Goal: Book appointment/travel/reservation

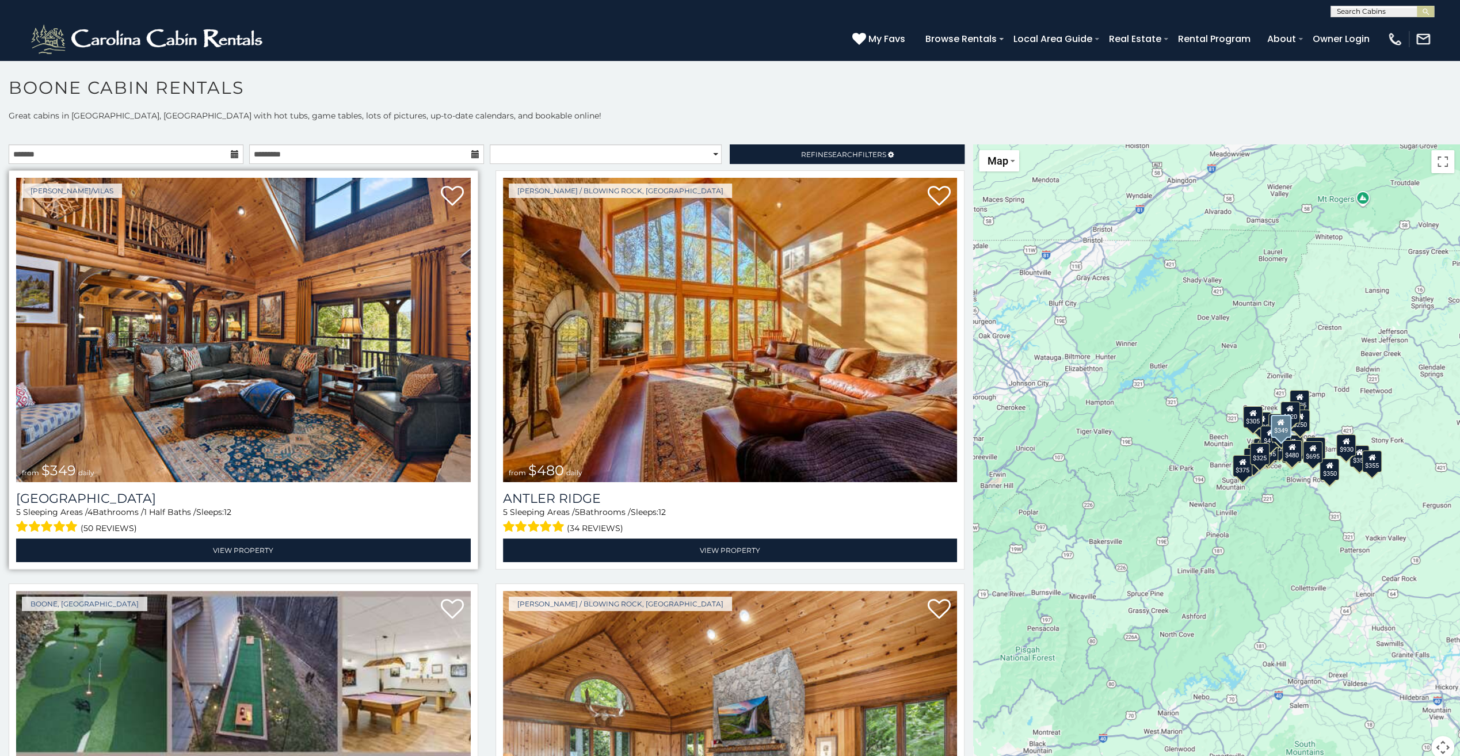
click at [387, 357] on img at bounding box center [243, 330] width 455 height 304
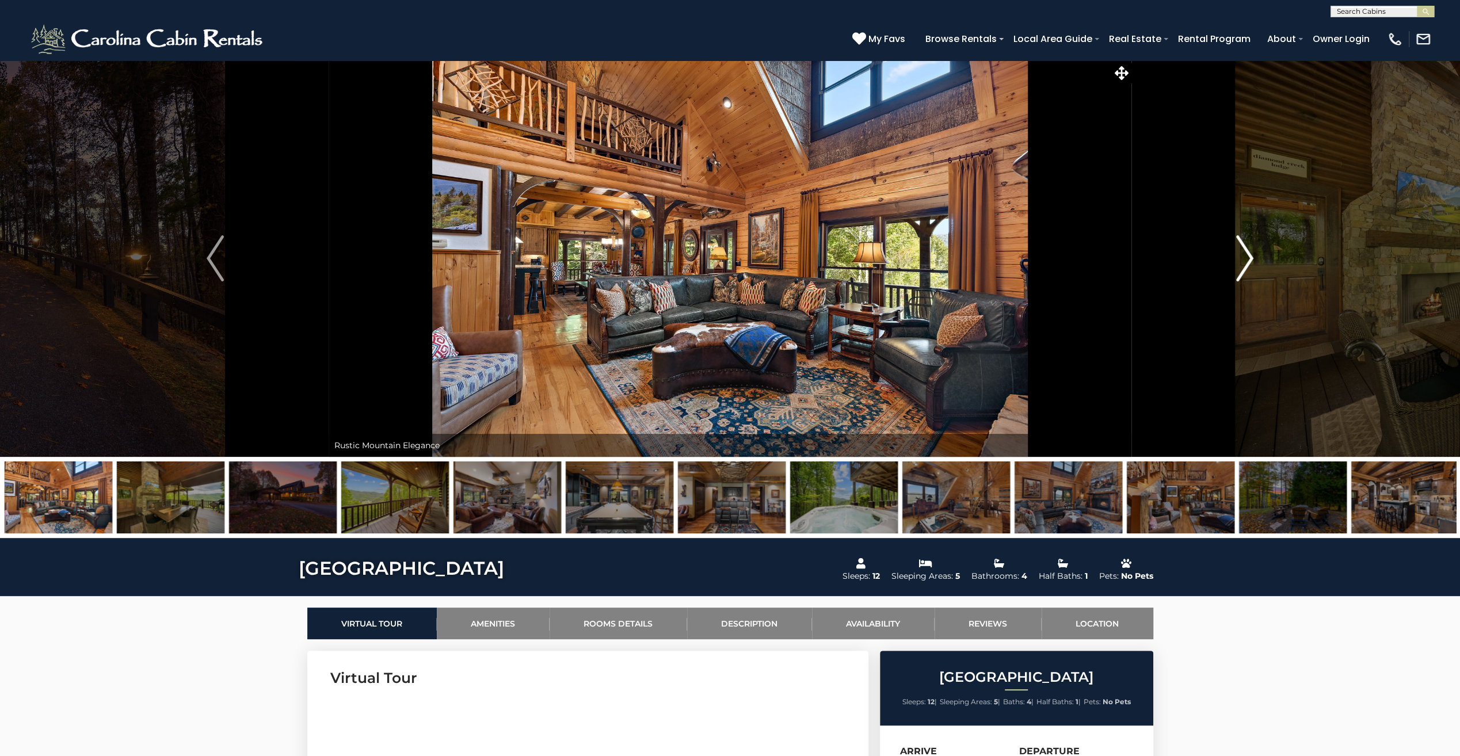
click at [1244, 260] on img "Next" at bounding box center [1244, 258] width 17 height 46
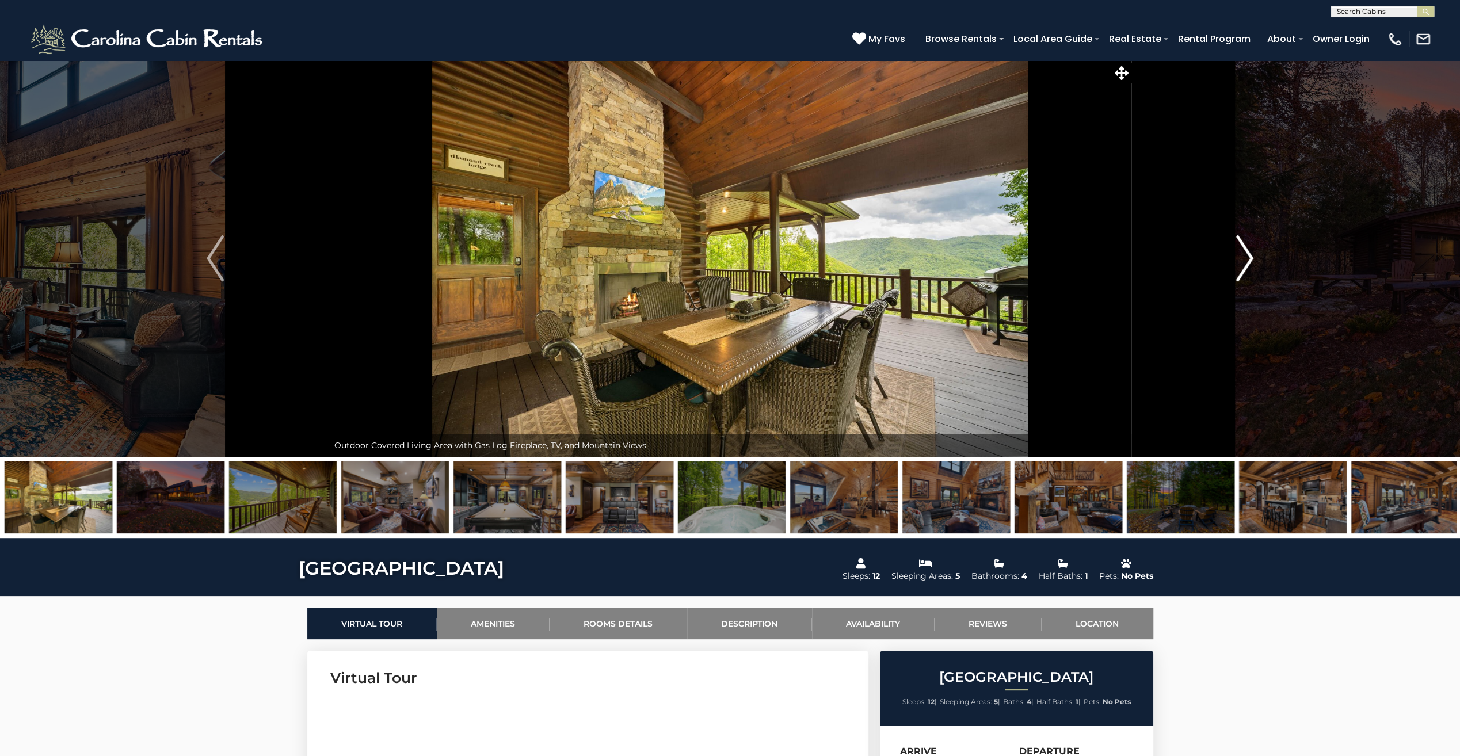
click at [1247, 259] on img "Next" at bounding box center [1244, 258] width 17 height 46
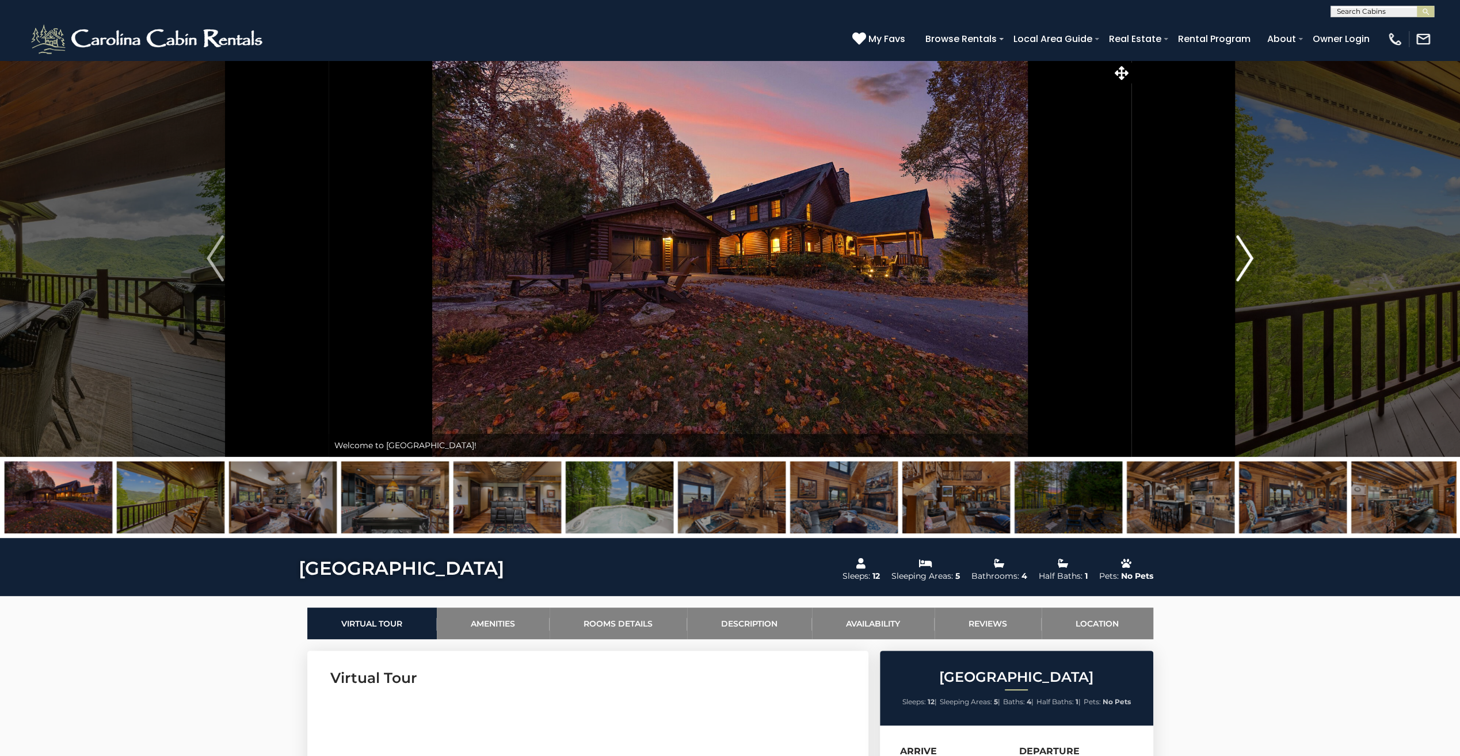
click at [1247, 259] on img "Next" at bounding box center [1244, 258] width 17 height 46
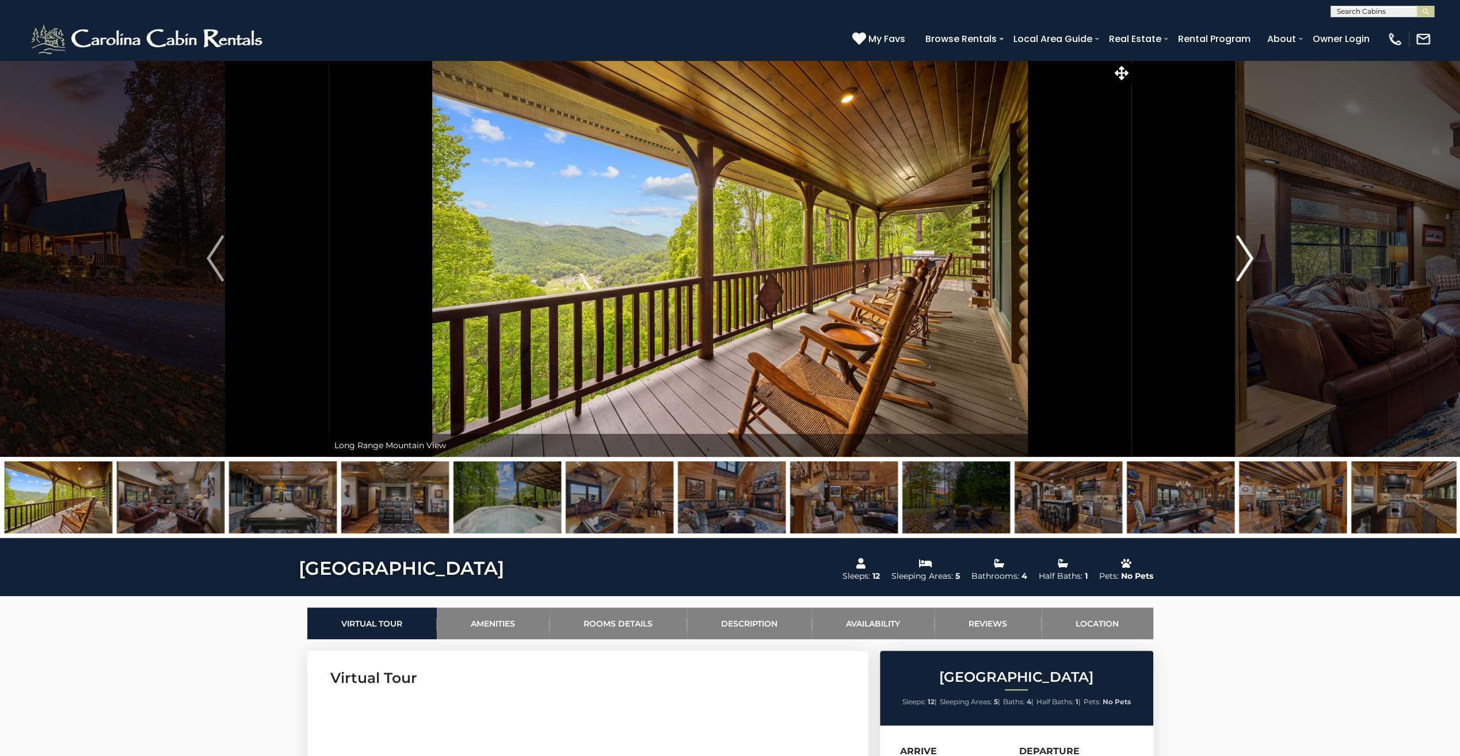
click at [1247, 259] on img "Next" at bounding box center [1244, 258] width 17 height 46
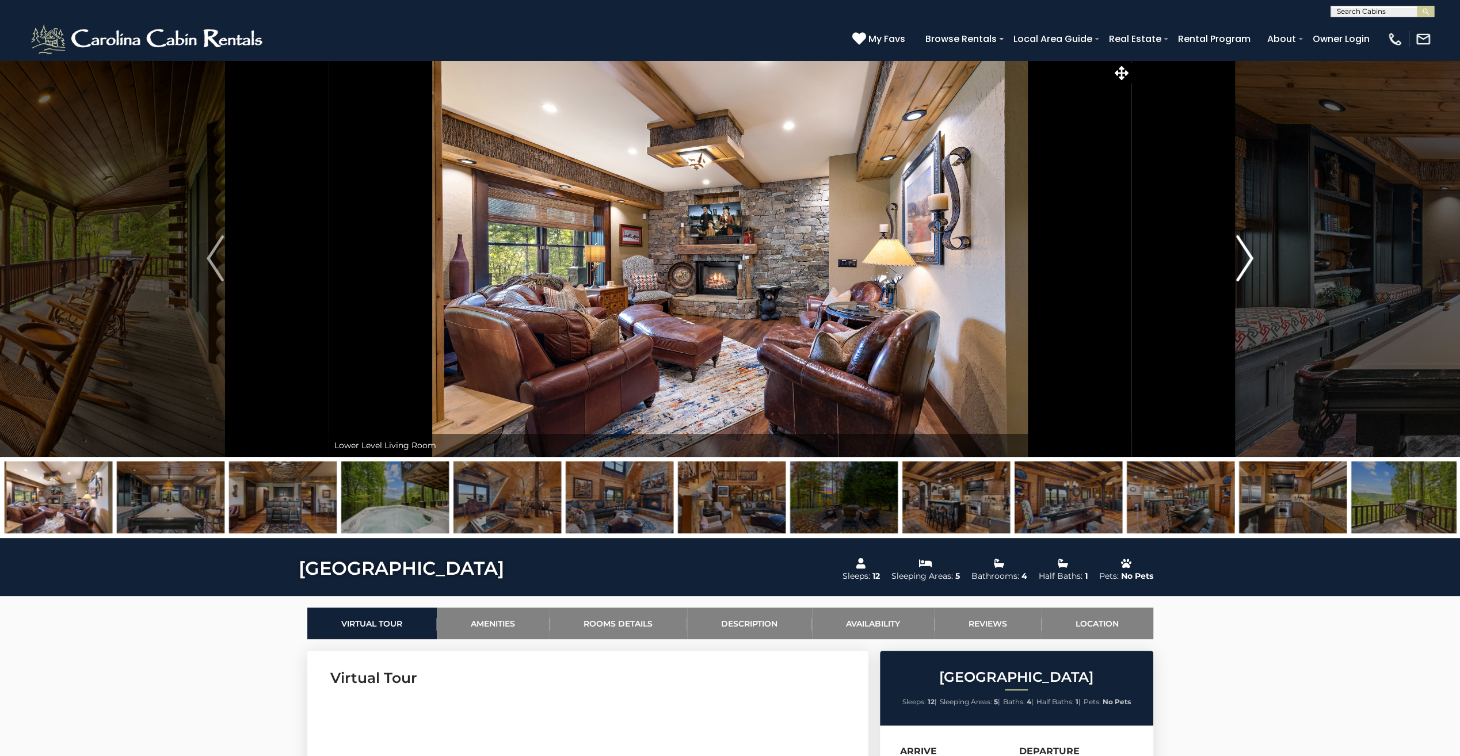
click at [1247, 259] on img "Next" at bounding box center [1244, 258] width 17 height 46
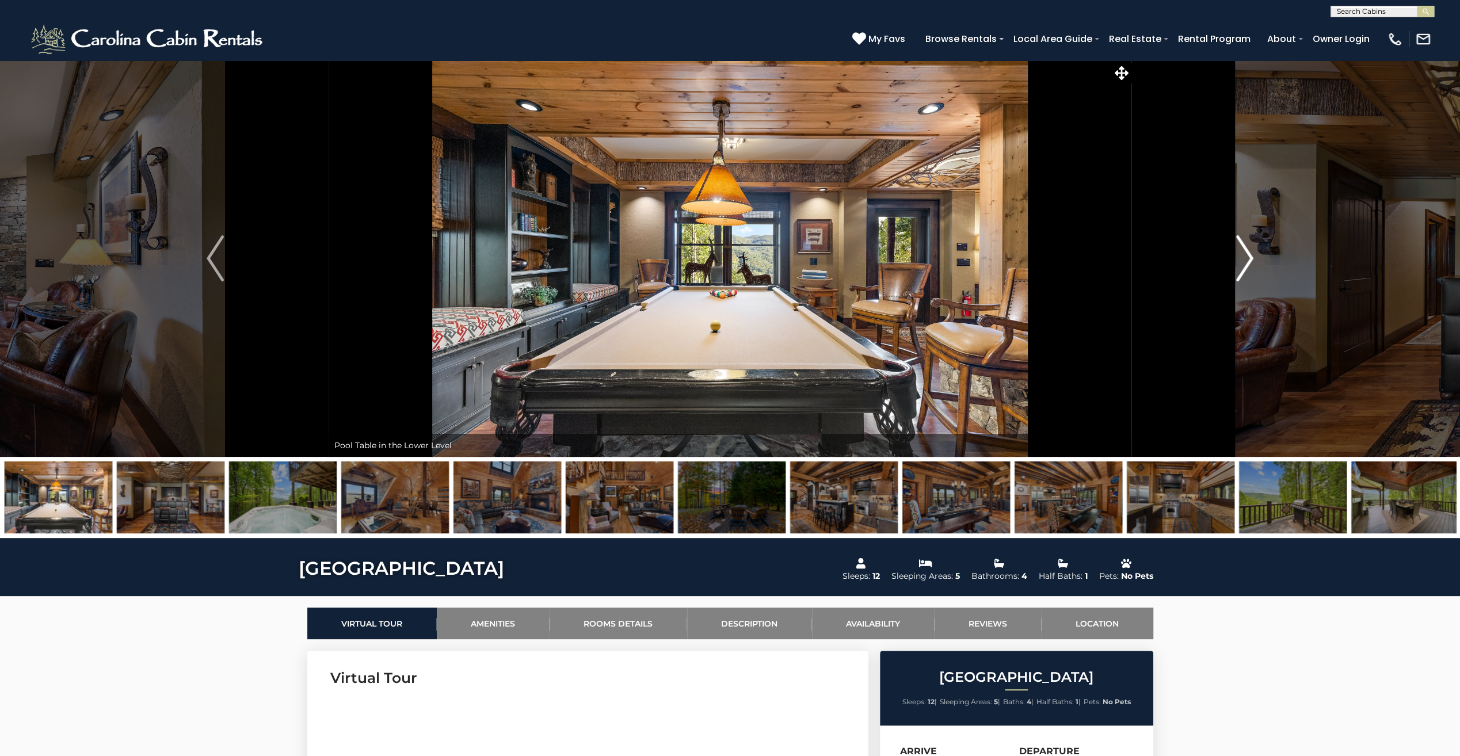
click at [1247, 259] on img "Next" at bounding box center [1244, 258] width 17 height 46
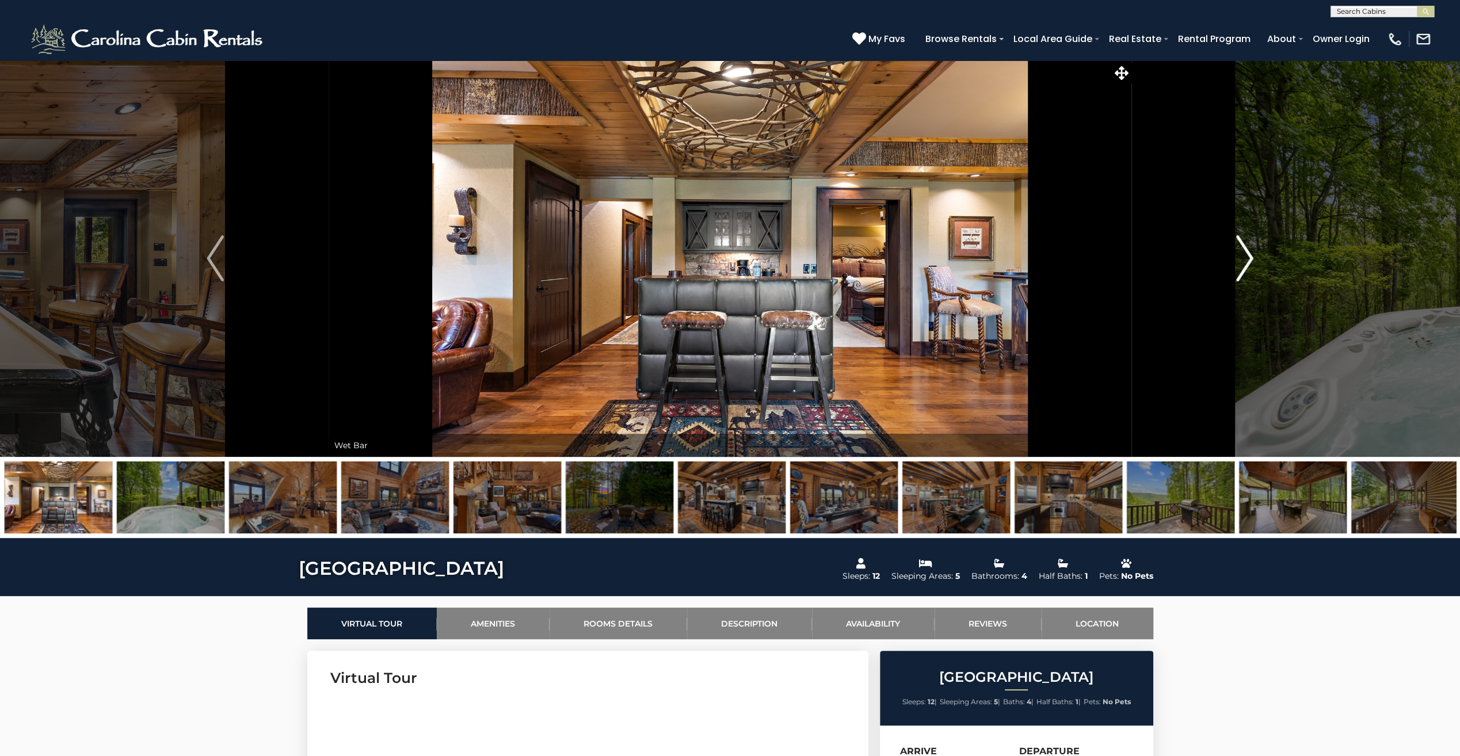
click at [1247, 259] on img "Next" at bounding box center [1244, 258] width 17 height 46
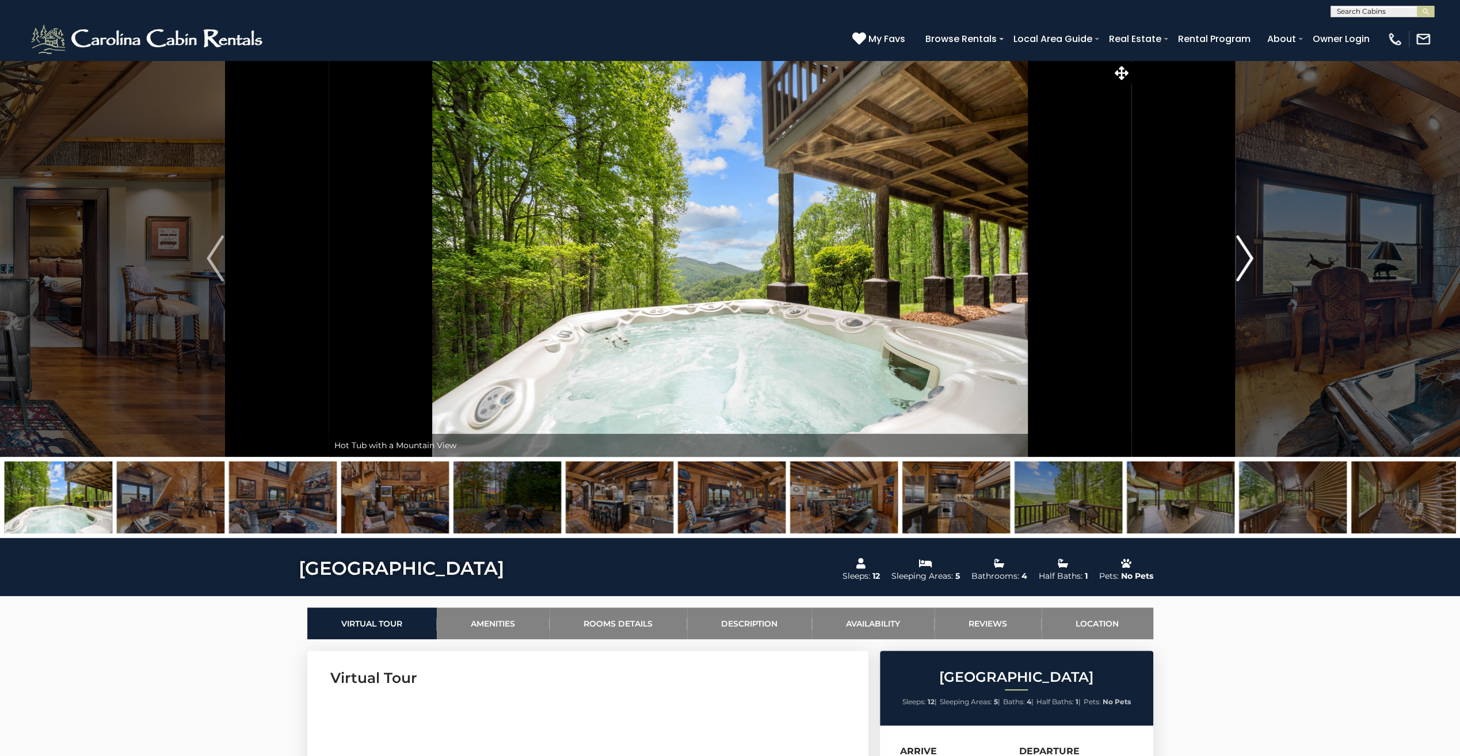
click at [1247, 259] on img "Next" at bounding box center [1244, 258] width 17 height 46
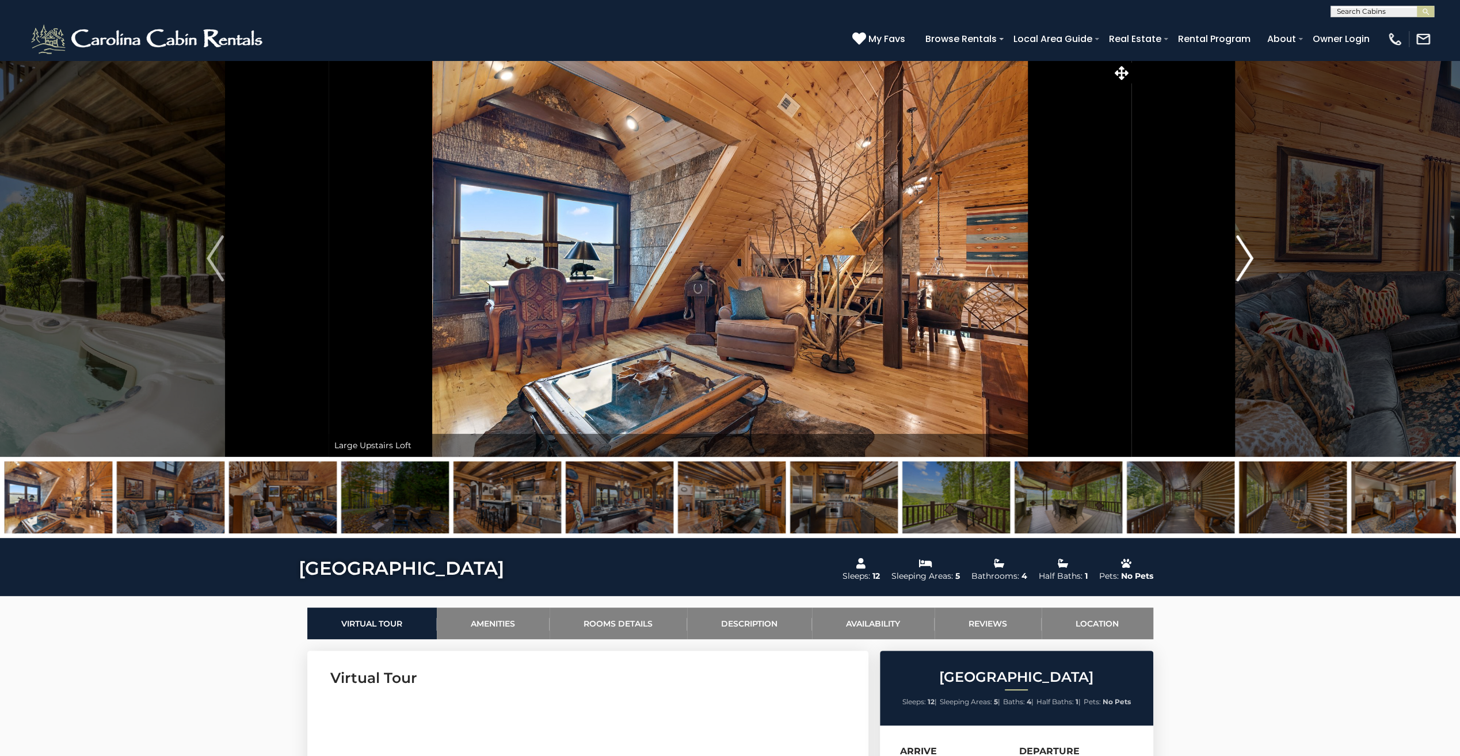
click at [1247, 259] on img "Next" at bounding box center [1244, 258] width 17 height 46
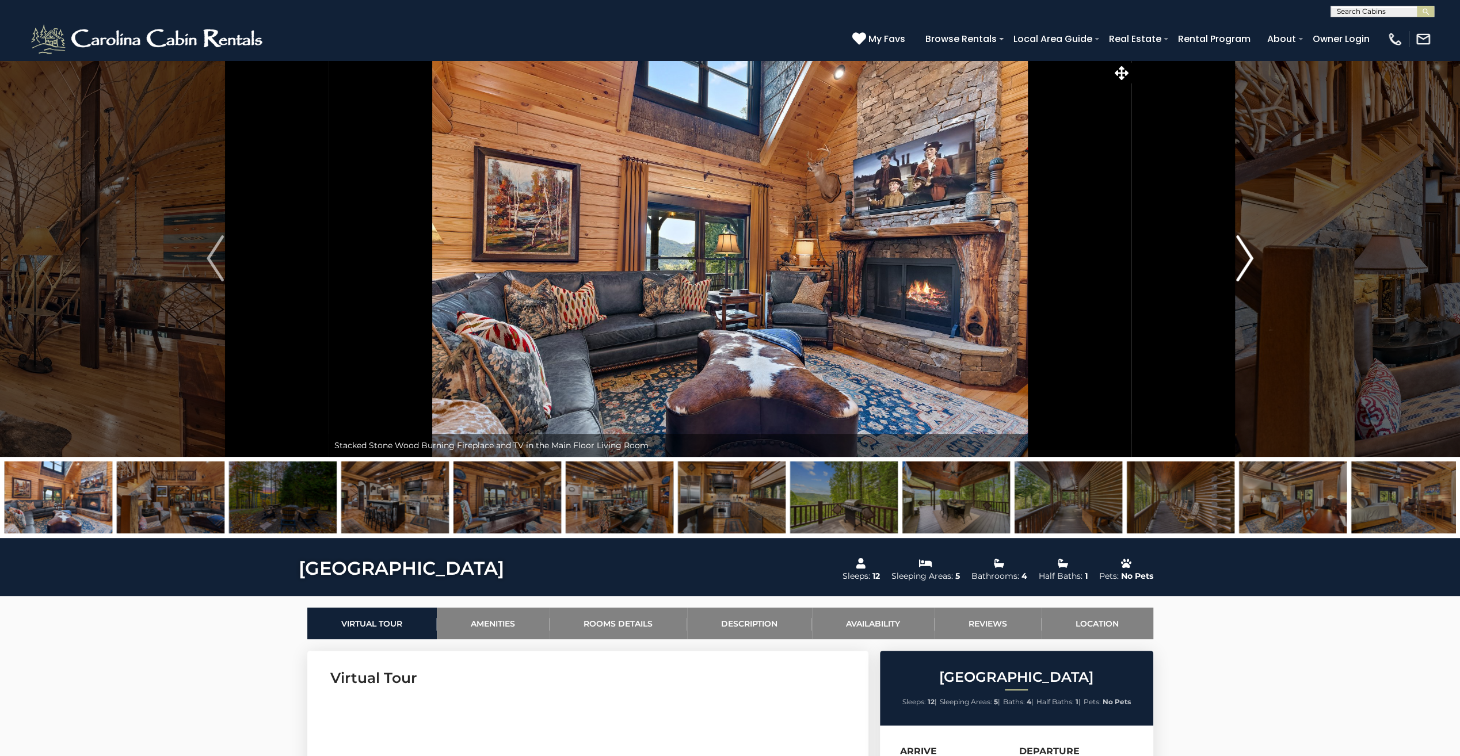
click at [1247, 259] on img "Next" at bounding box center [1244, 258] width 17 height 46
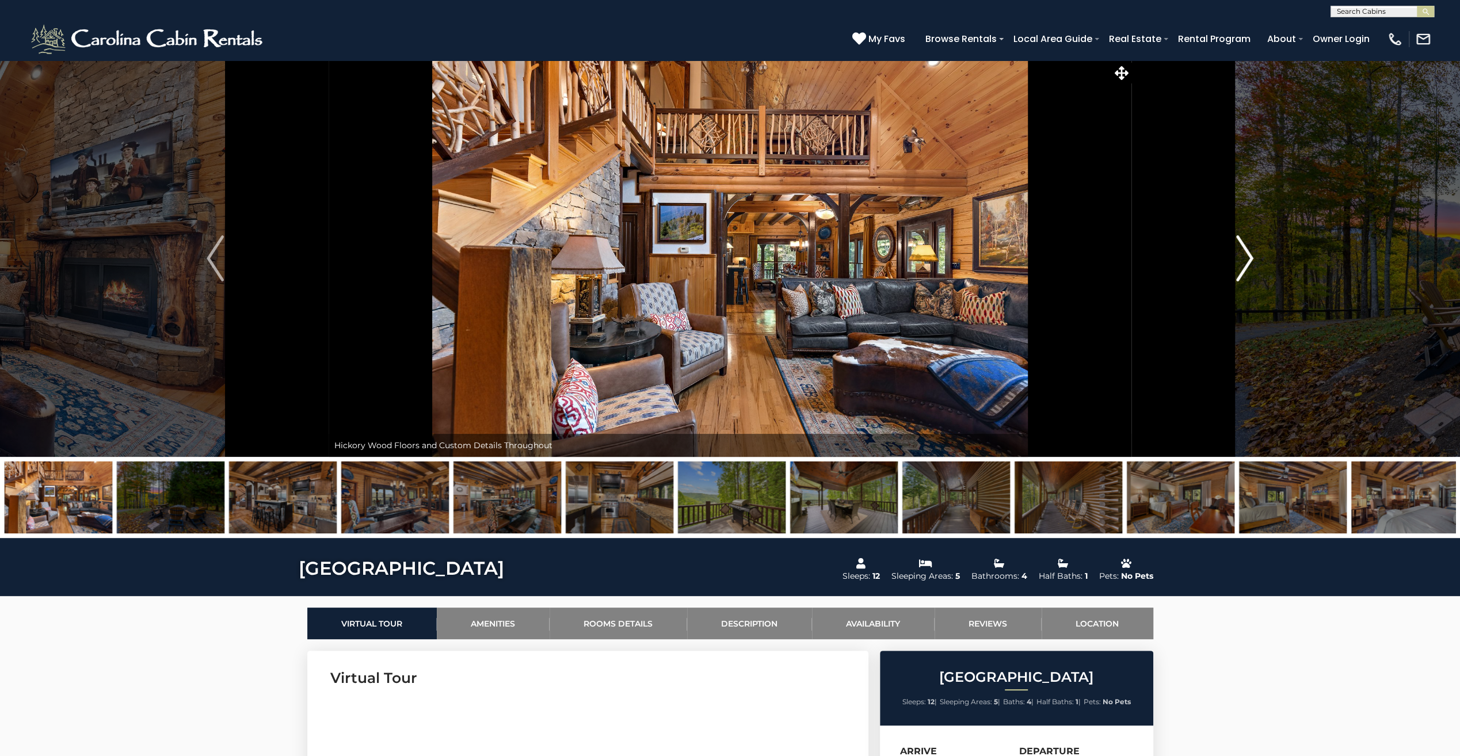
click at [1247, 259] on img "Next" at bounding box center [1244, 258] width 17 height 46
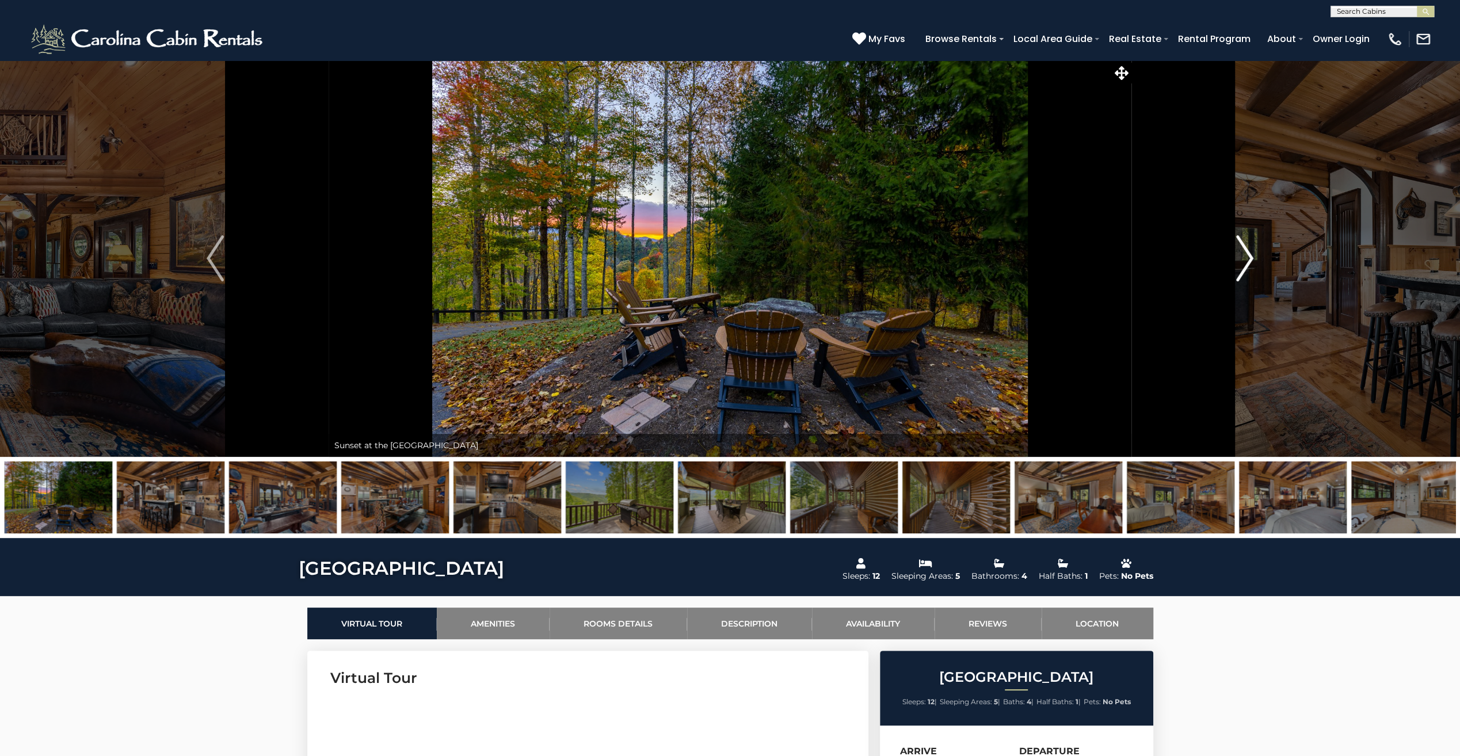
click at [1247, 259] on img "Next" at bounding box center [1244, 258] width 17 height 46
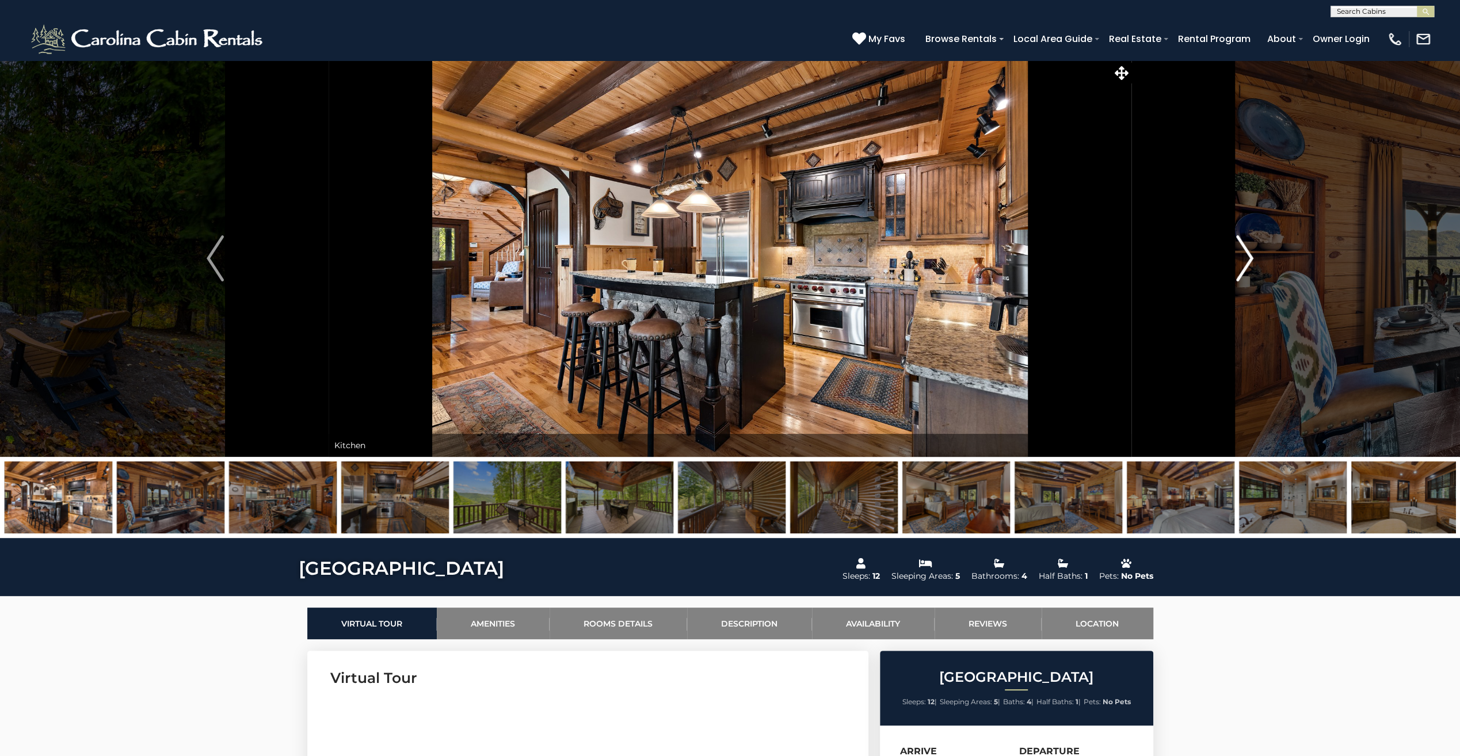
click at [1247, 259] on img "Next" at bounding box center [1244, 258] width 17 height 46
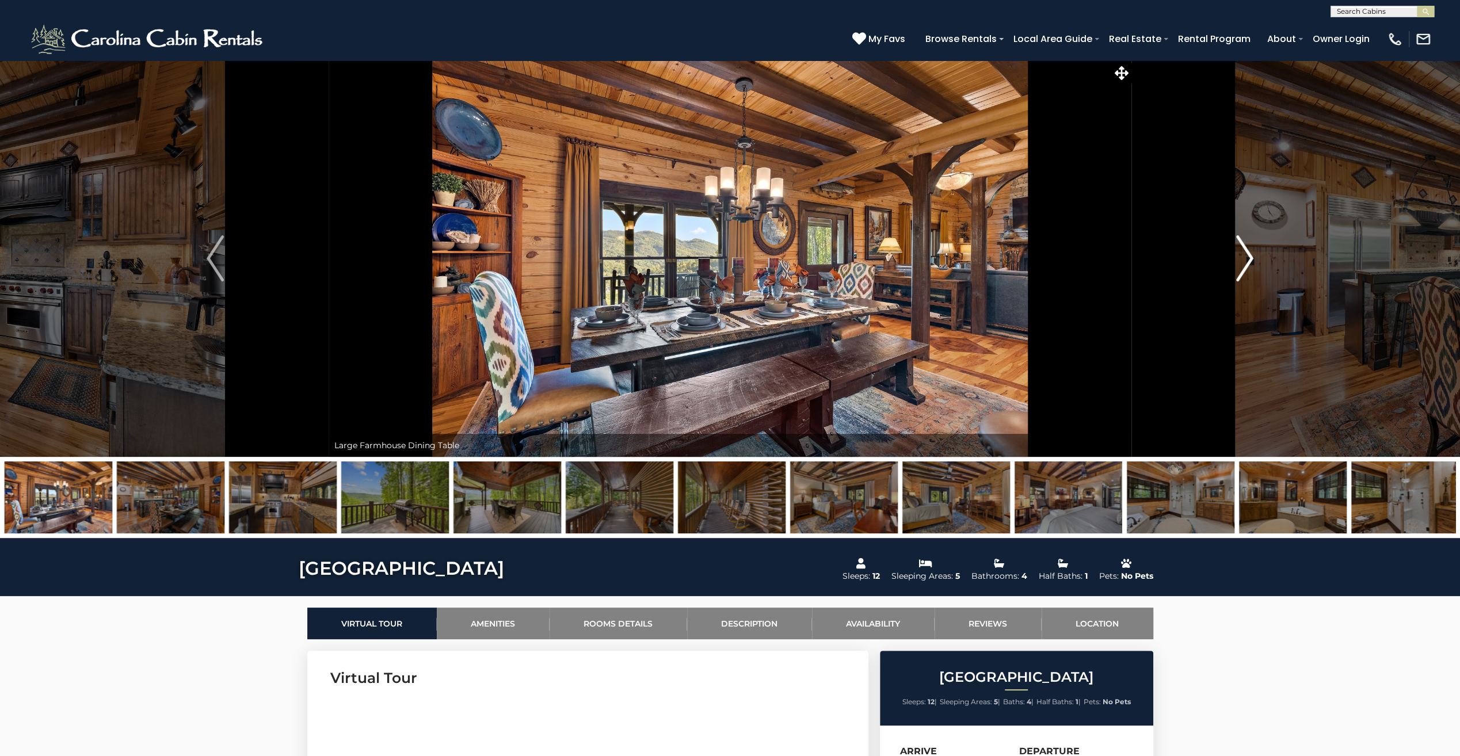
click at [1247, 259] on img "Next" at bounding box center [1244, 258] width 17 height 46
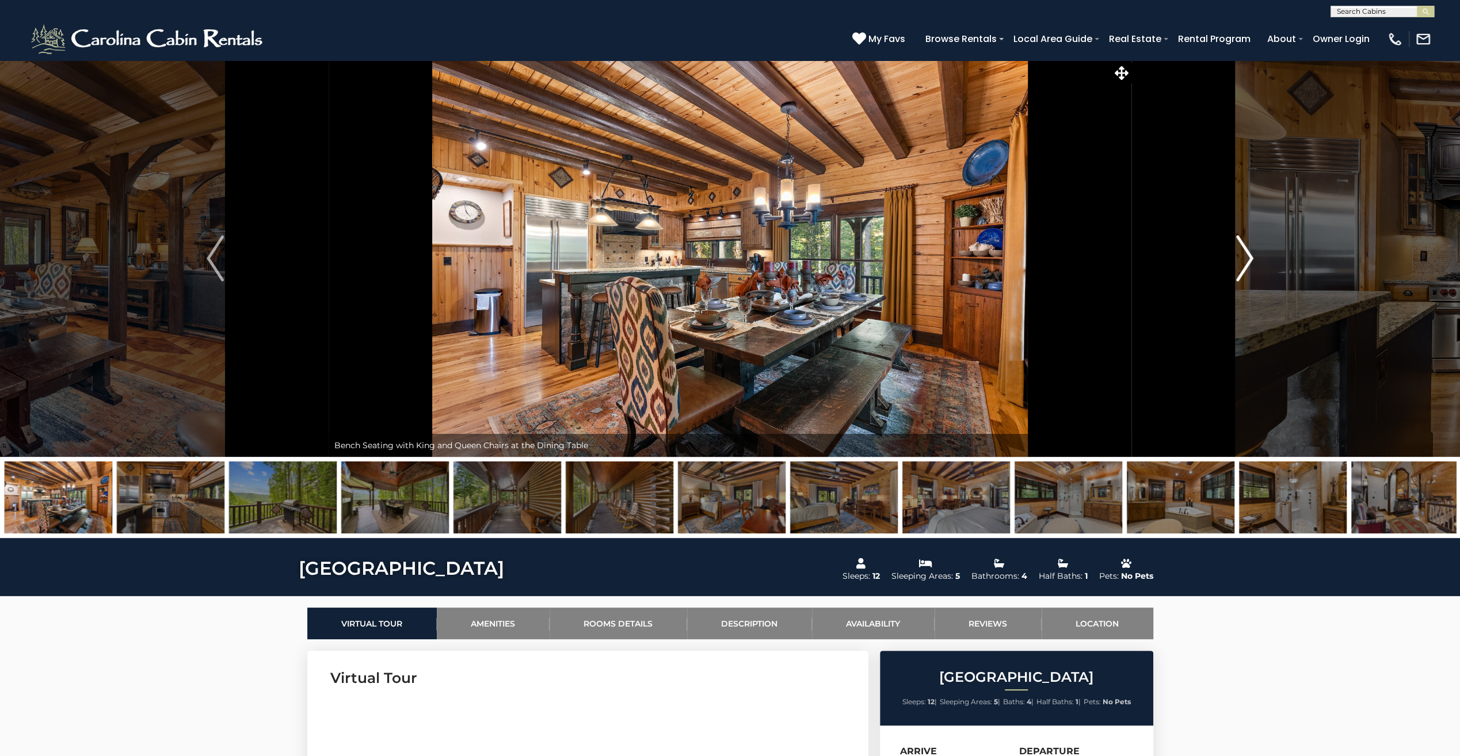
click at [1247, 259] on img "Next" at bounding box center [1244, 258] width 17 height 46
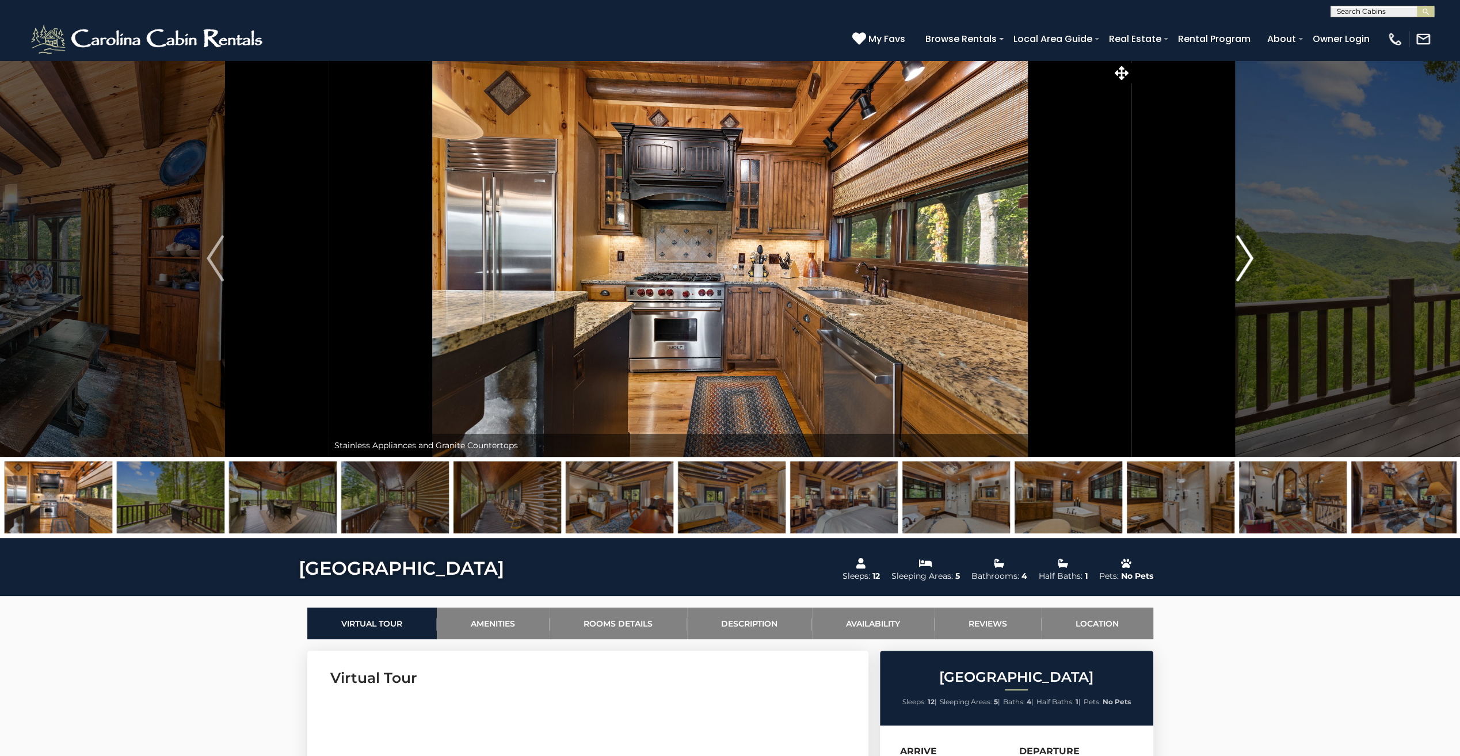
click at [1247, 259] on img "Next" at bounding box center [1244, 258] width 17 height 46
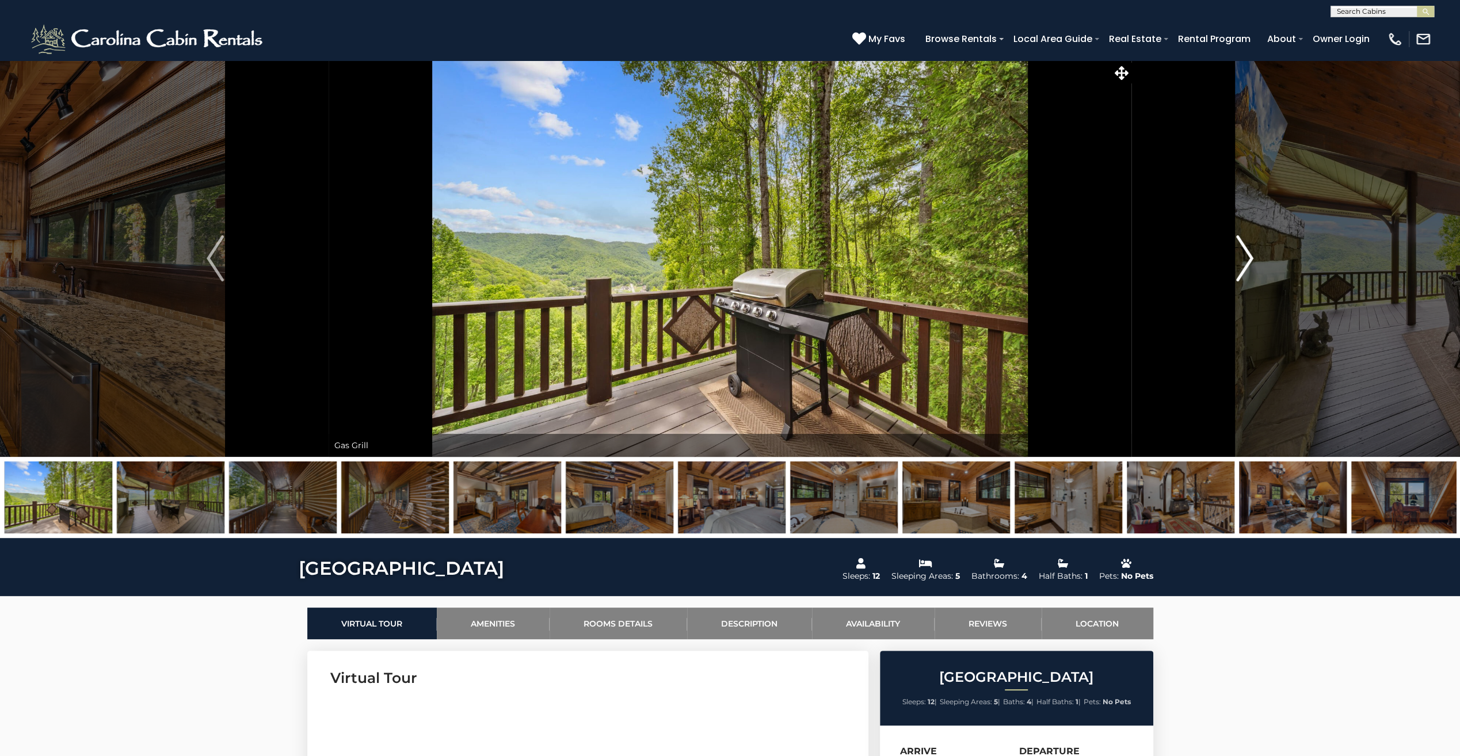
click at [1247, 259] on img "Next" at bounding box center [1244, 258] width 17 height 46
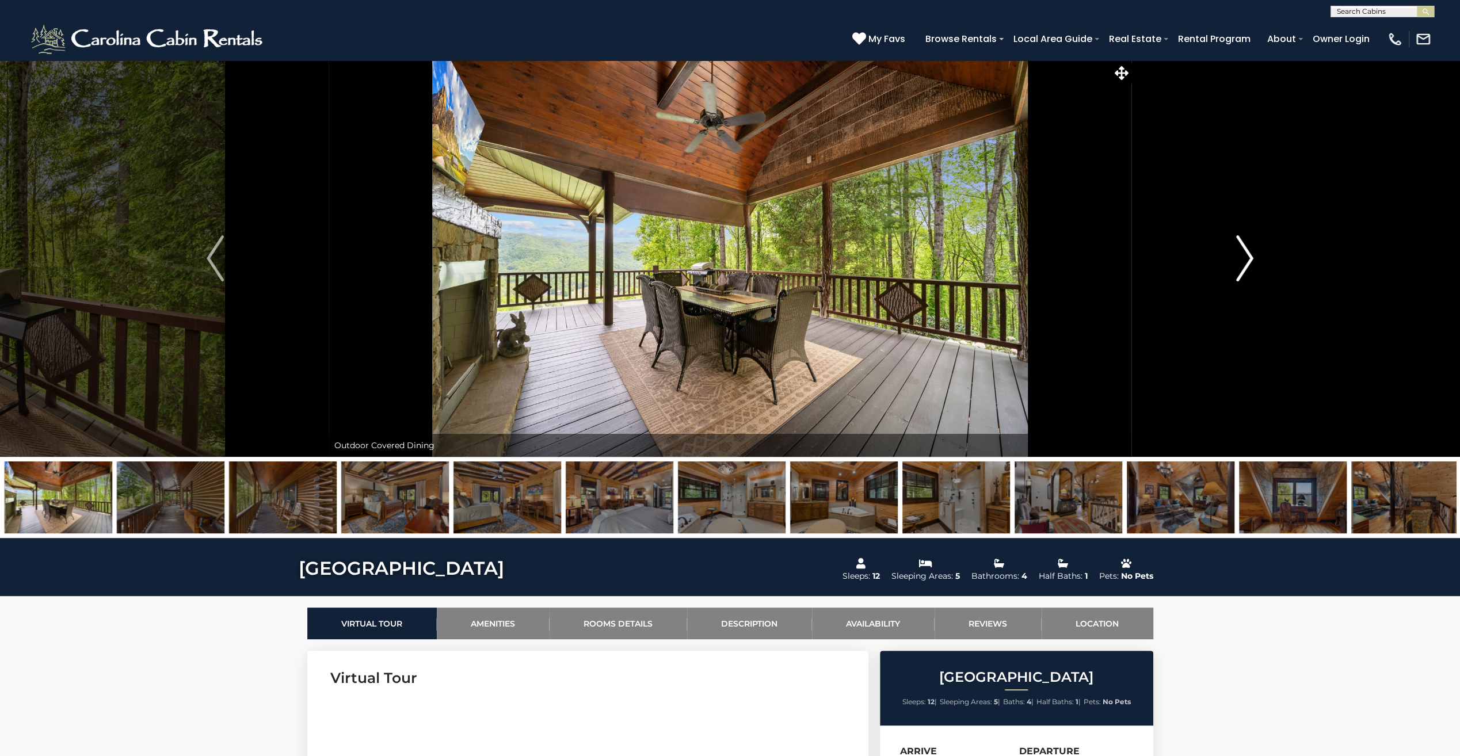
click at [1247, 259] on img "Next" at bounding box center [1244, 258] width 17 height 46
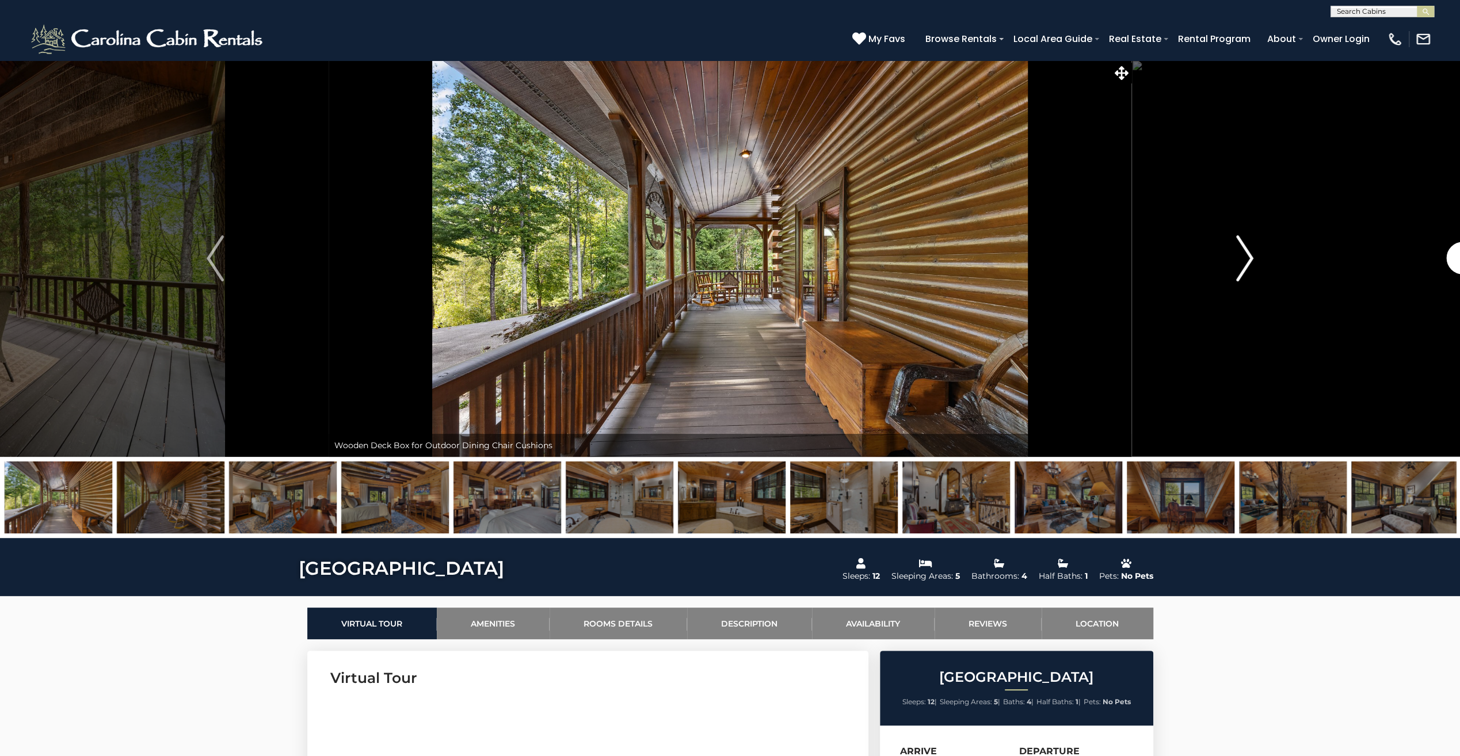
click at [1247, 259] on img "Next" at bounding box center [1244, 258] width 17 height 46
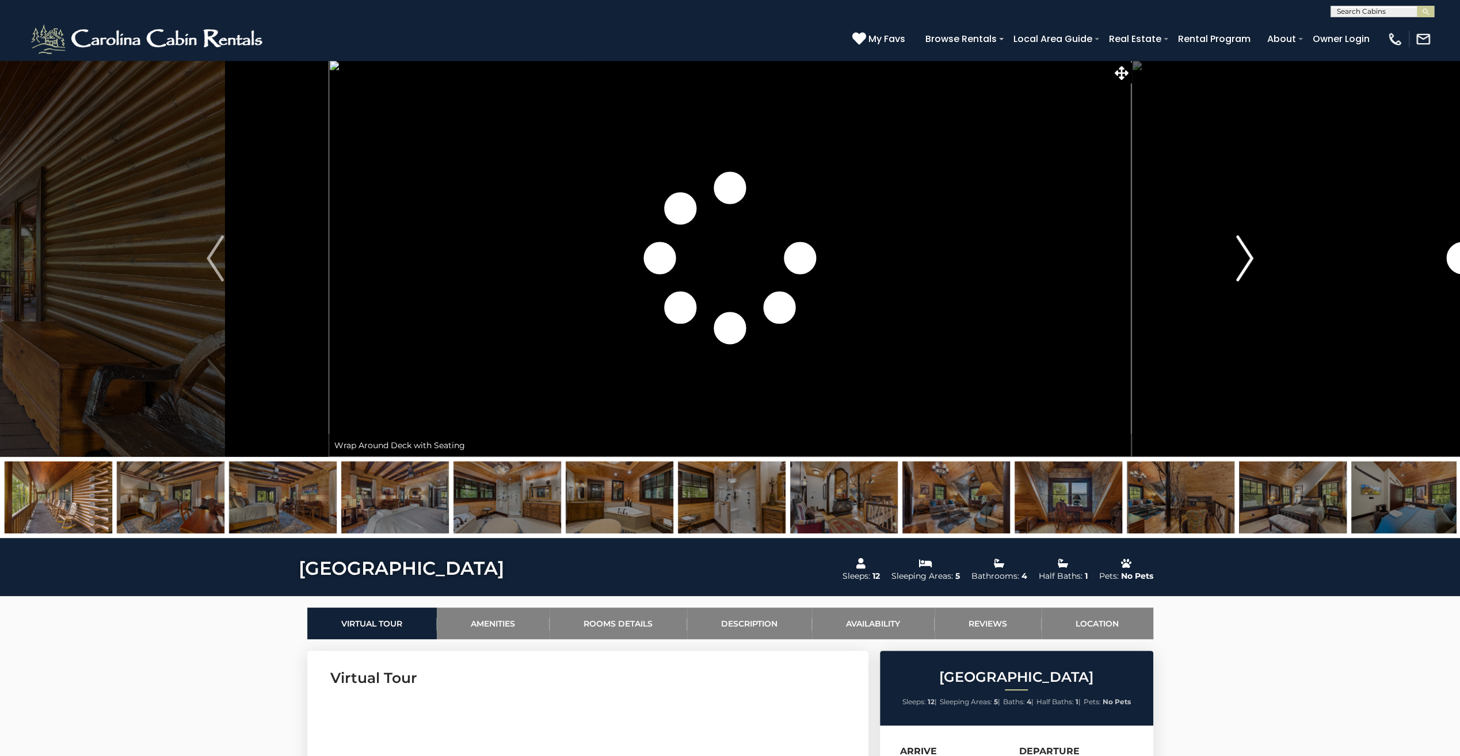
click at [1247, 259] on img "Next" at bounding box center [1244, 258] width 17 height 46
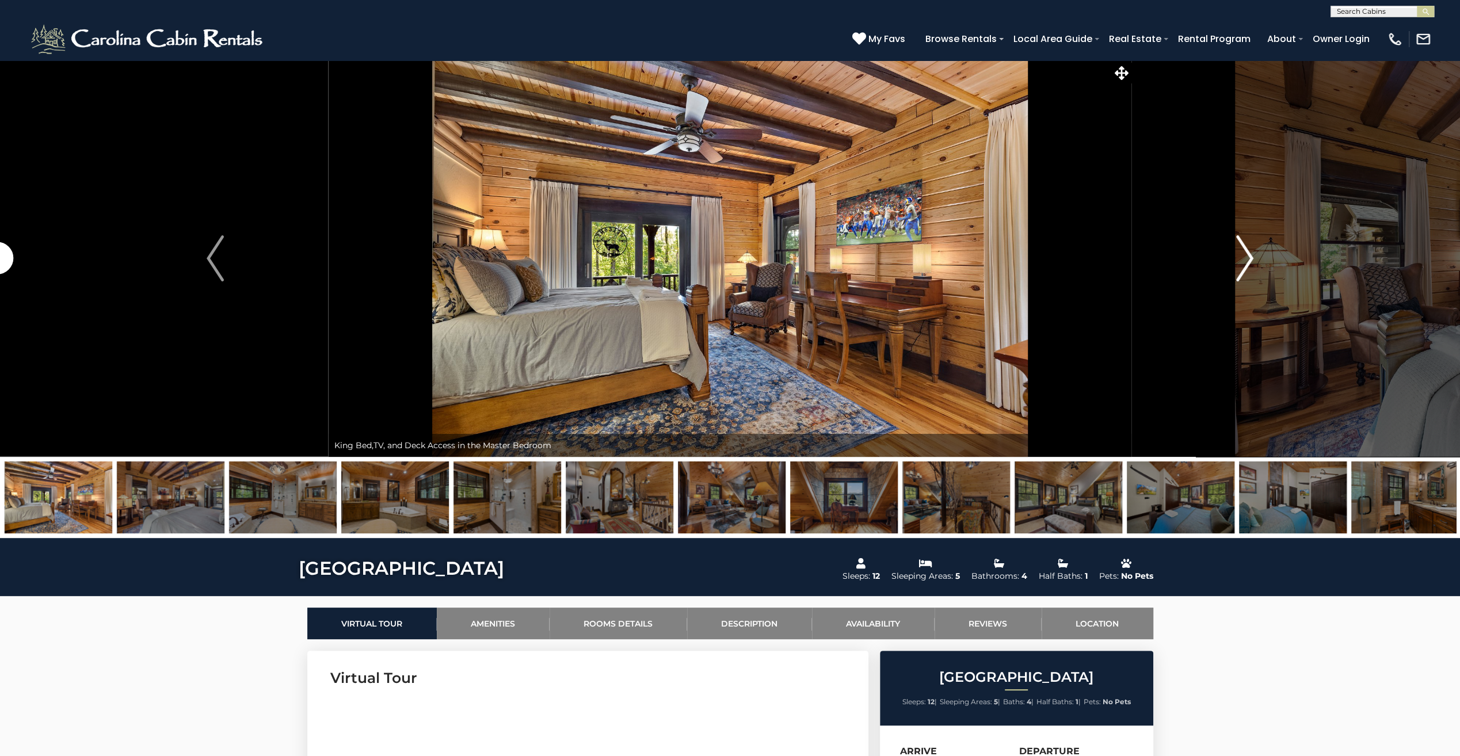
click at [1247, 259] on img "Next" at bounding box center [1244, 258] width 17 height 46
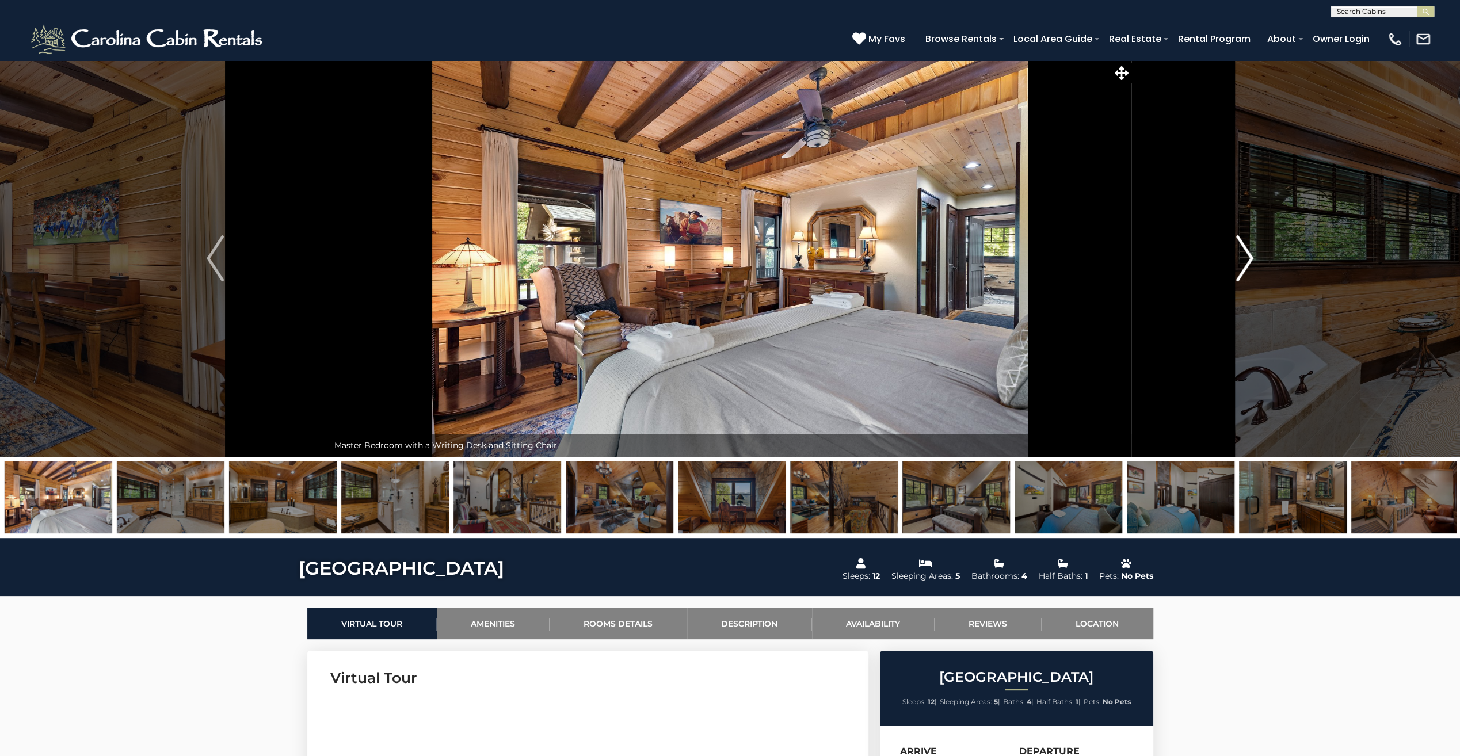
click at [1247, 259] on img "Next" at bounding box center [1244, 258] width 17 height 46
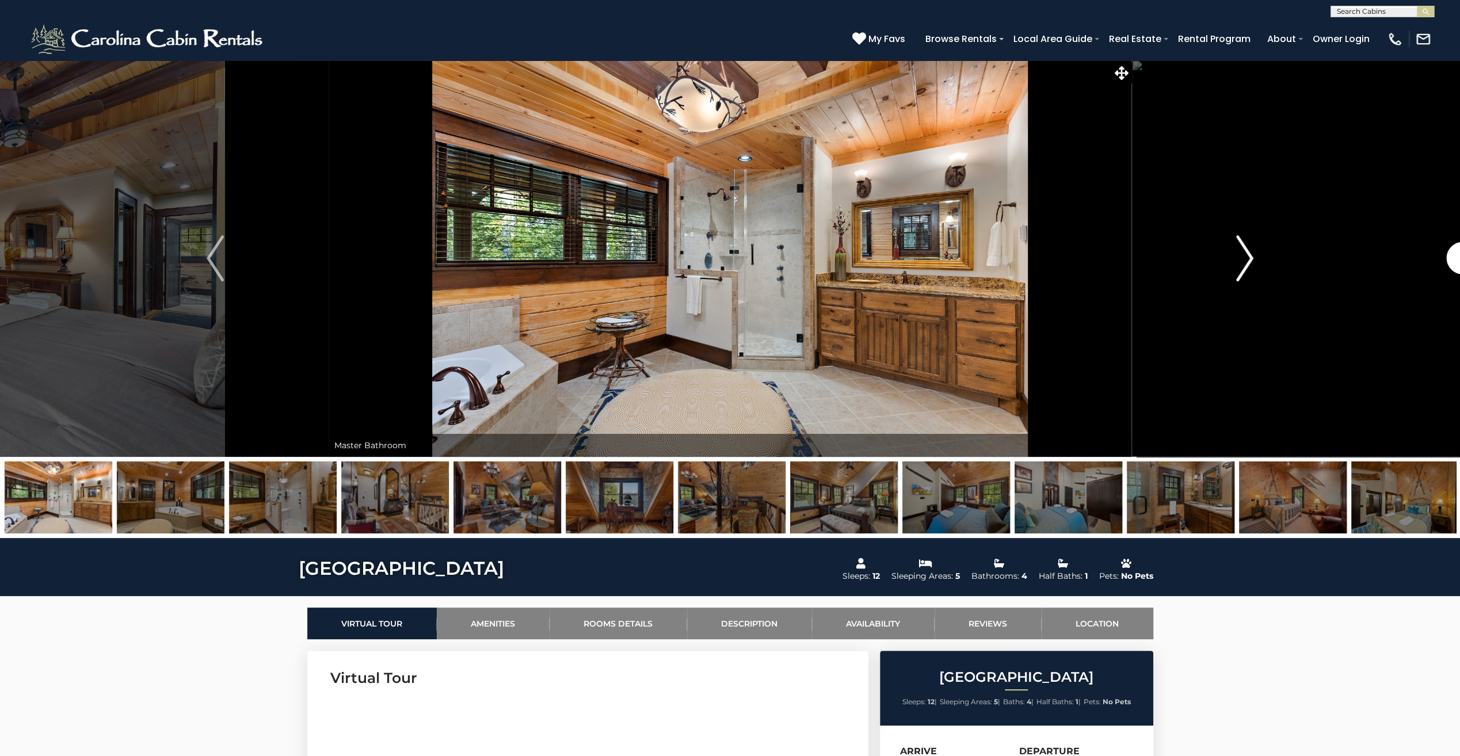
click at [1247, 259] on img "Next" at bounding box center [1244, 258] width 17 height 46
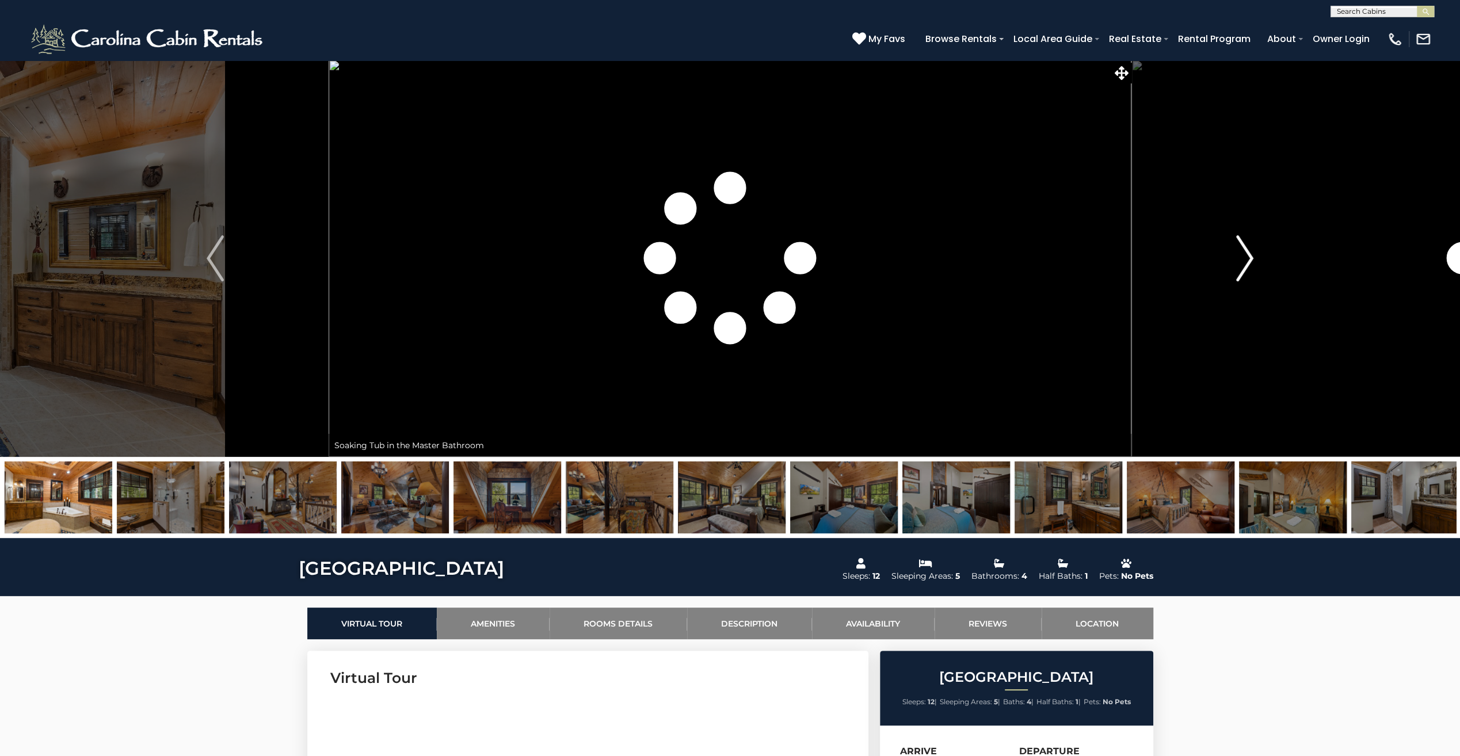
click at [1247, 259] on img "Next" at bounding box center [1244, 258] width 17 height 46
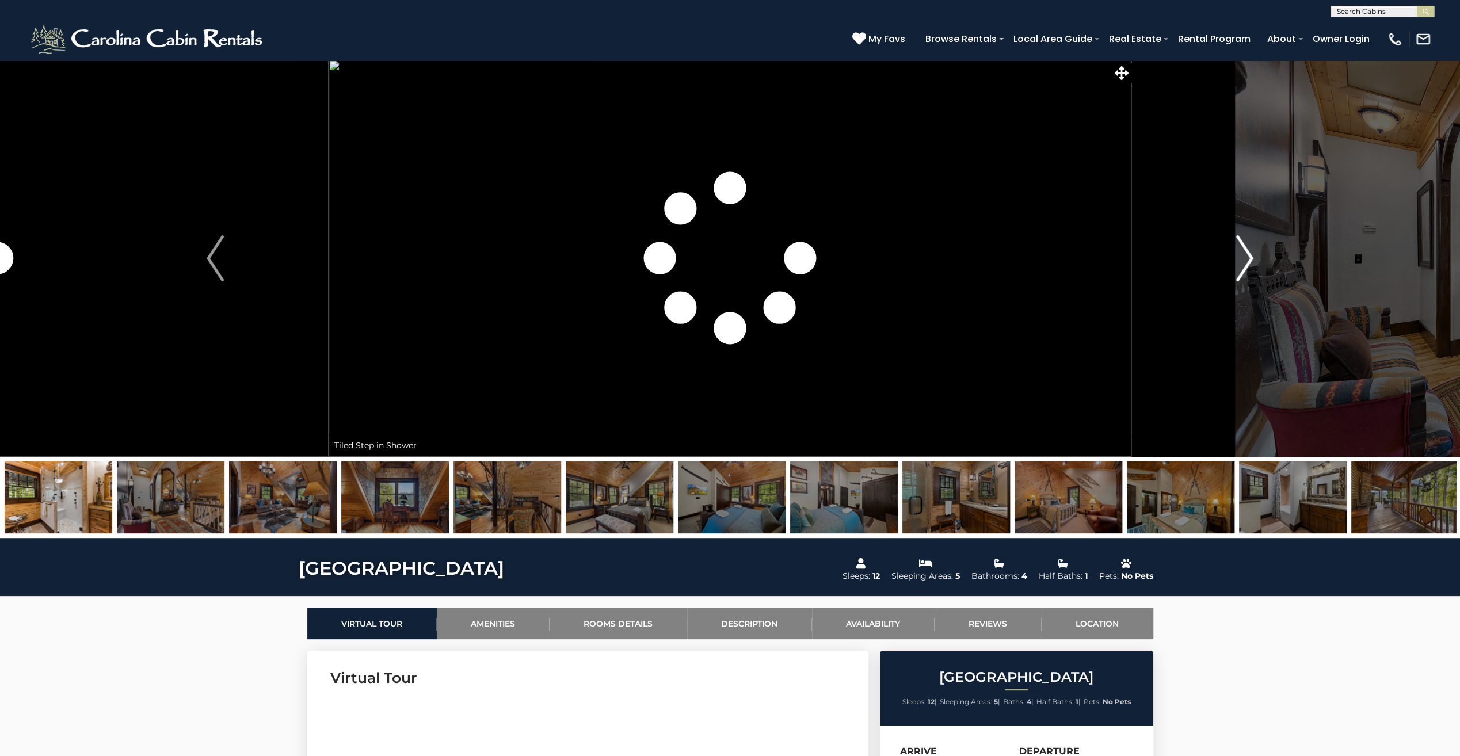
click at [1247, 259] on img "Next" at bounding box center [1244, 258] width 17 height 46
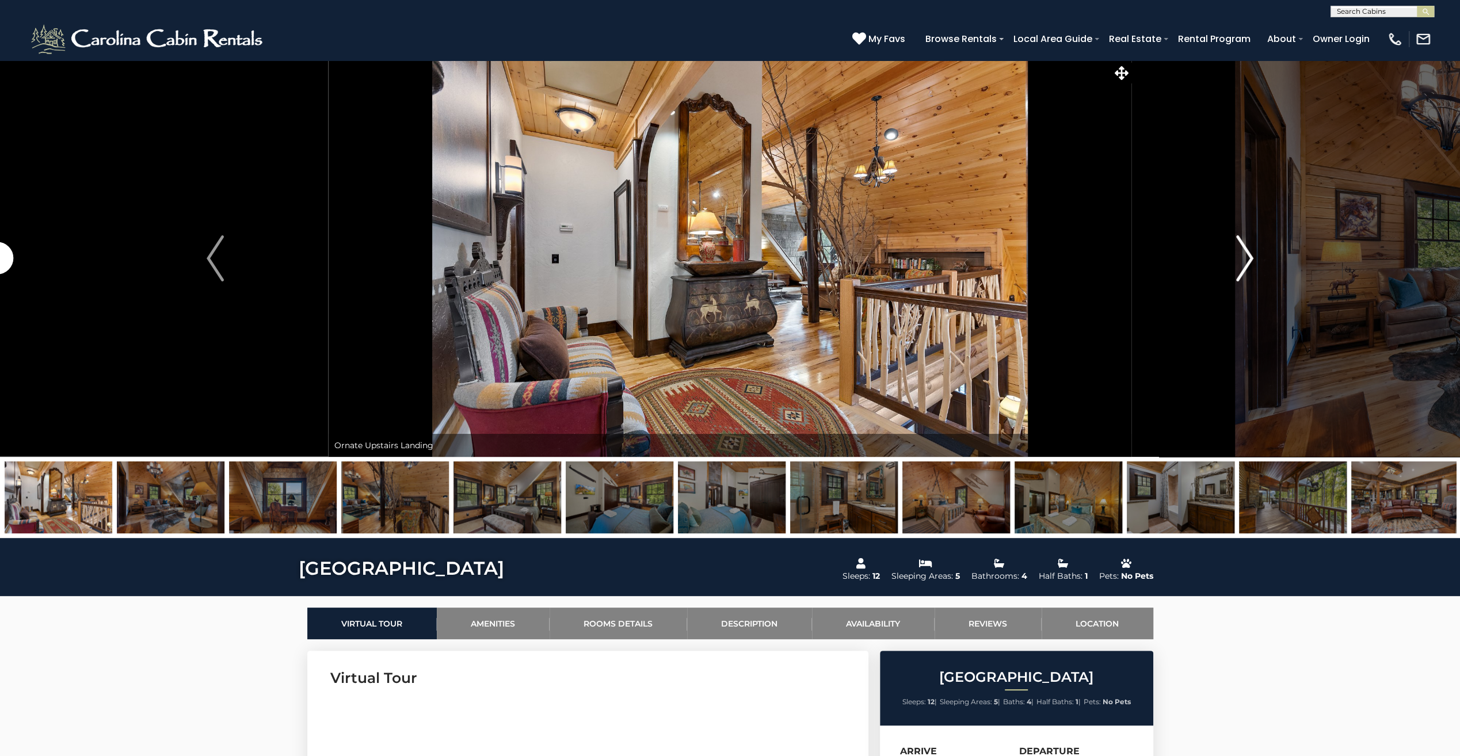
click at [1247, 259] on img "Next" at bounding box center [1244, 258] width 17 height 46
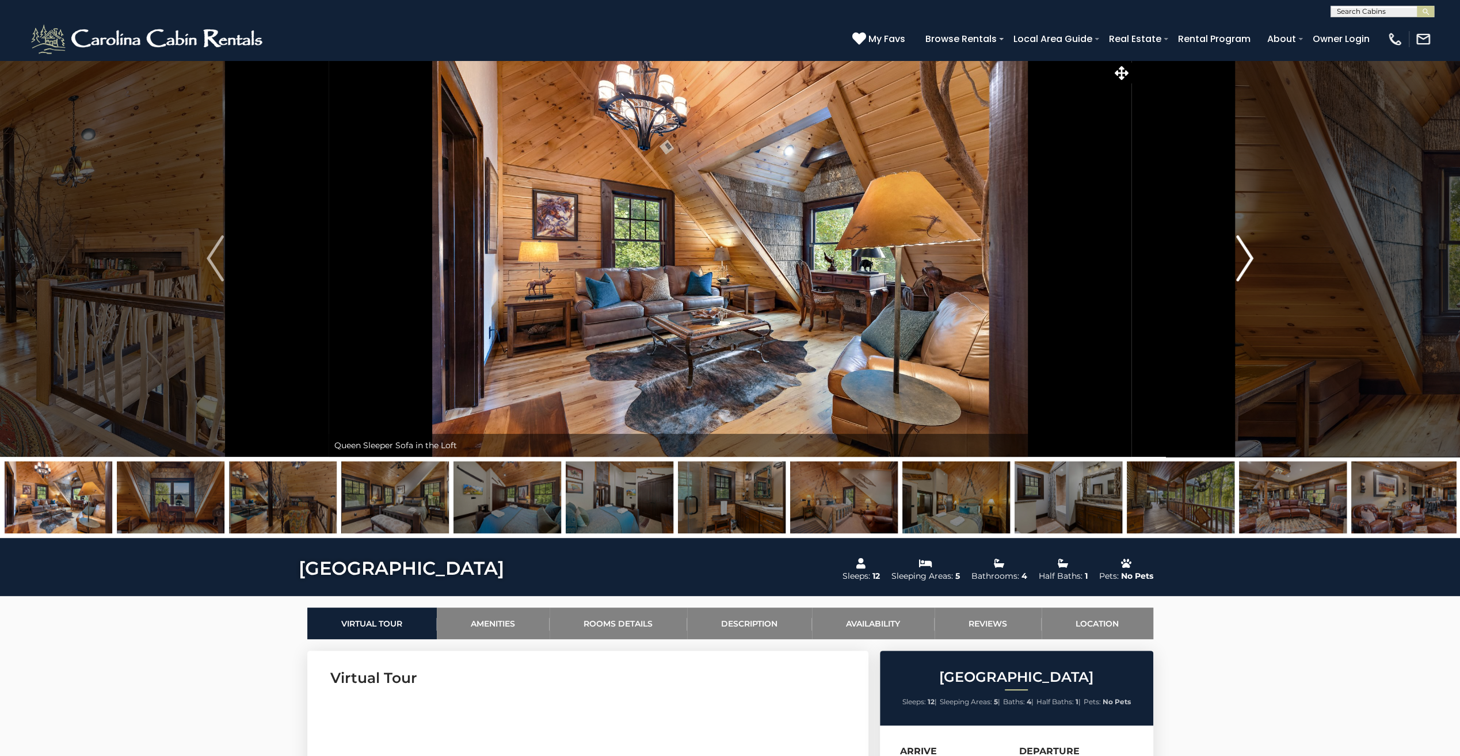
click at [1247, 259] on img "Next" at bounding box center [1244, 258] width 17 height 46
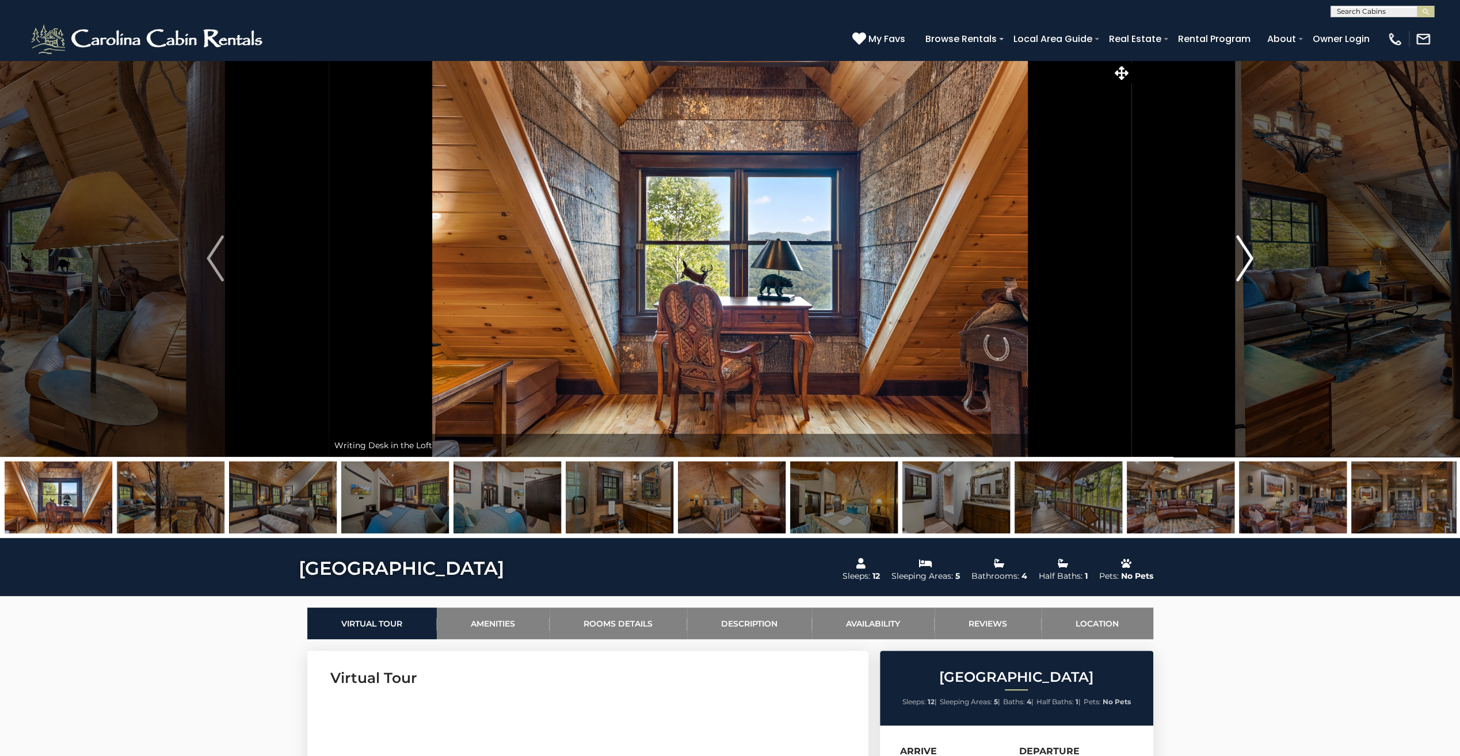
click at [1245, 256] on img "Next" at bounding box center [1244, 258] width 17 height 46
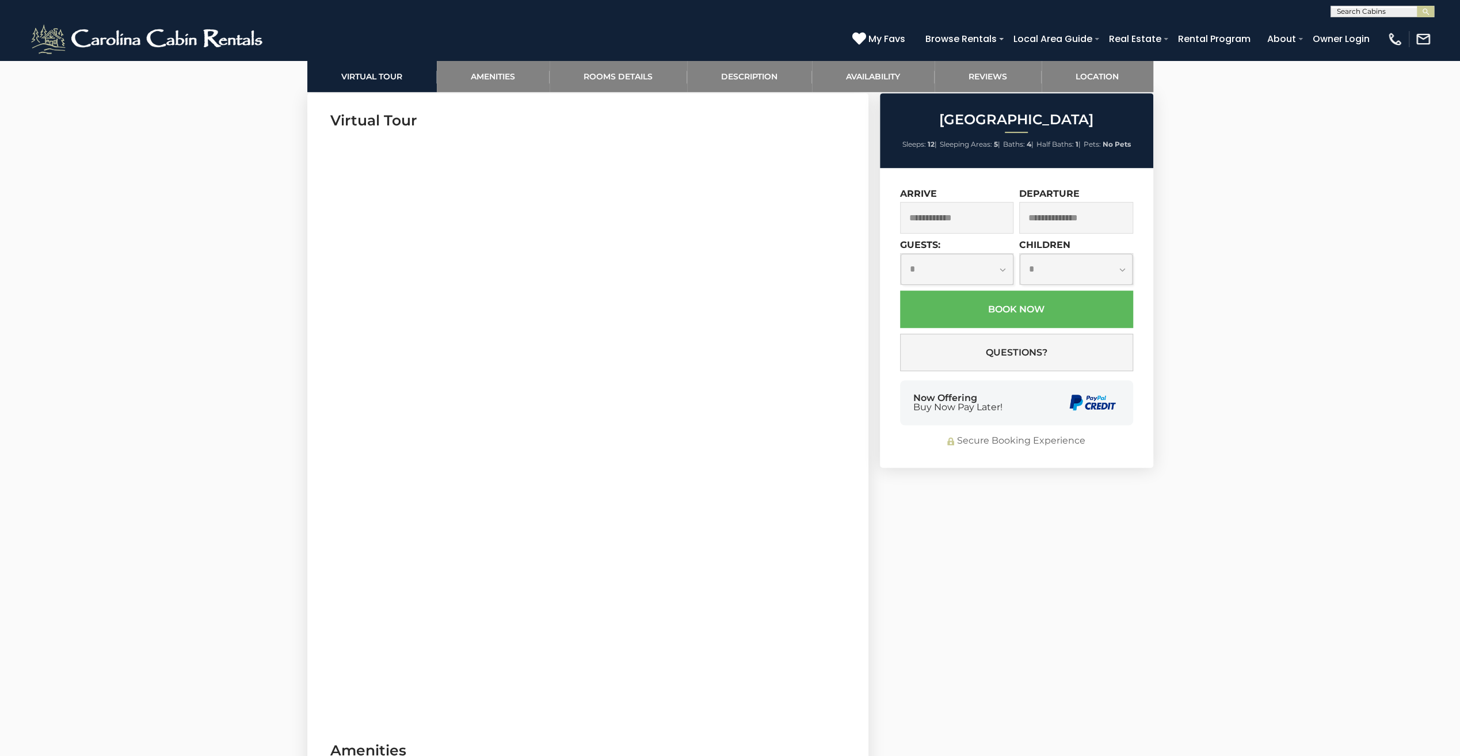
scroll to position [806, 0]
